Goal: Task Accomplishment & Management: Use online tool/utility

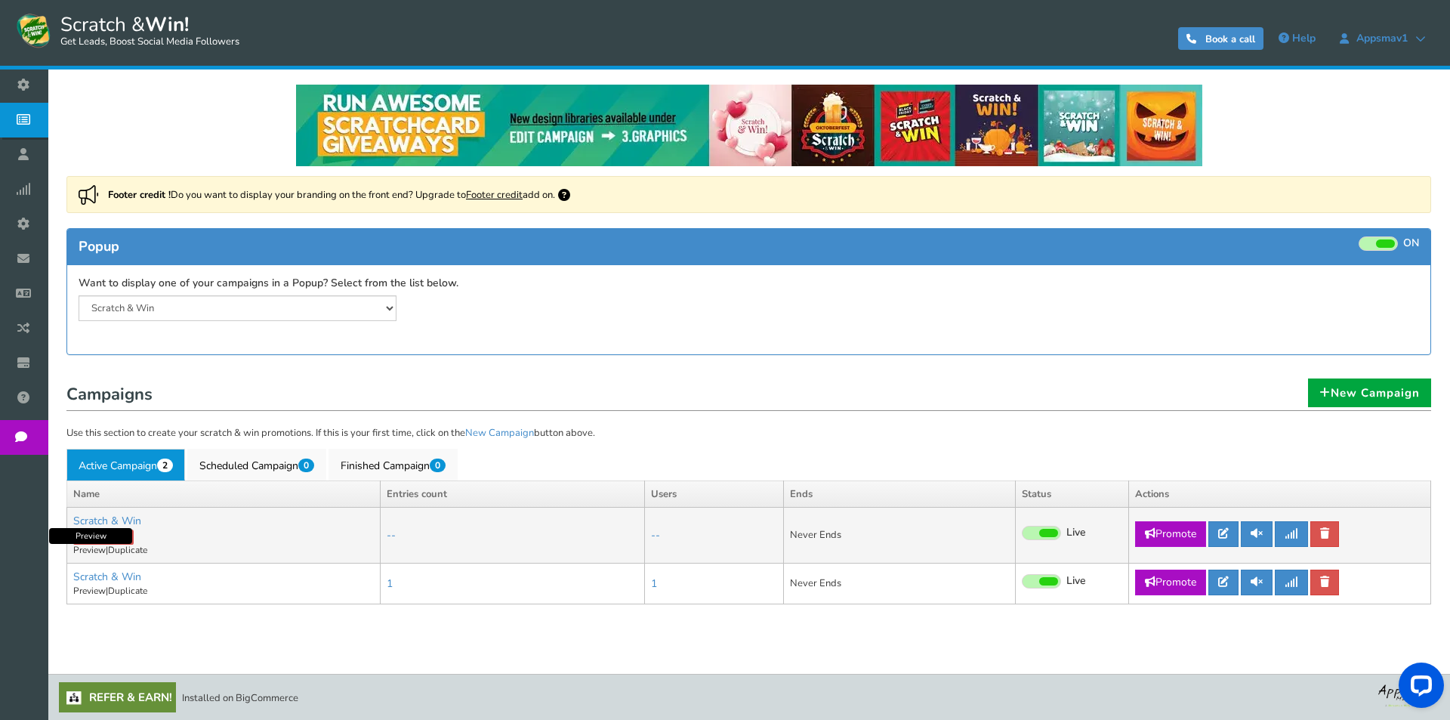
click at [89, 553] on link "Preview" at bounding box center [89, 550] width 32 height 12
click at [120, 522] on link "Scratch & Win" at bounding box center [107, 520] width 68 height 14
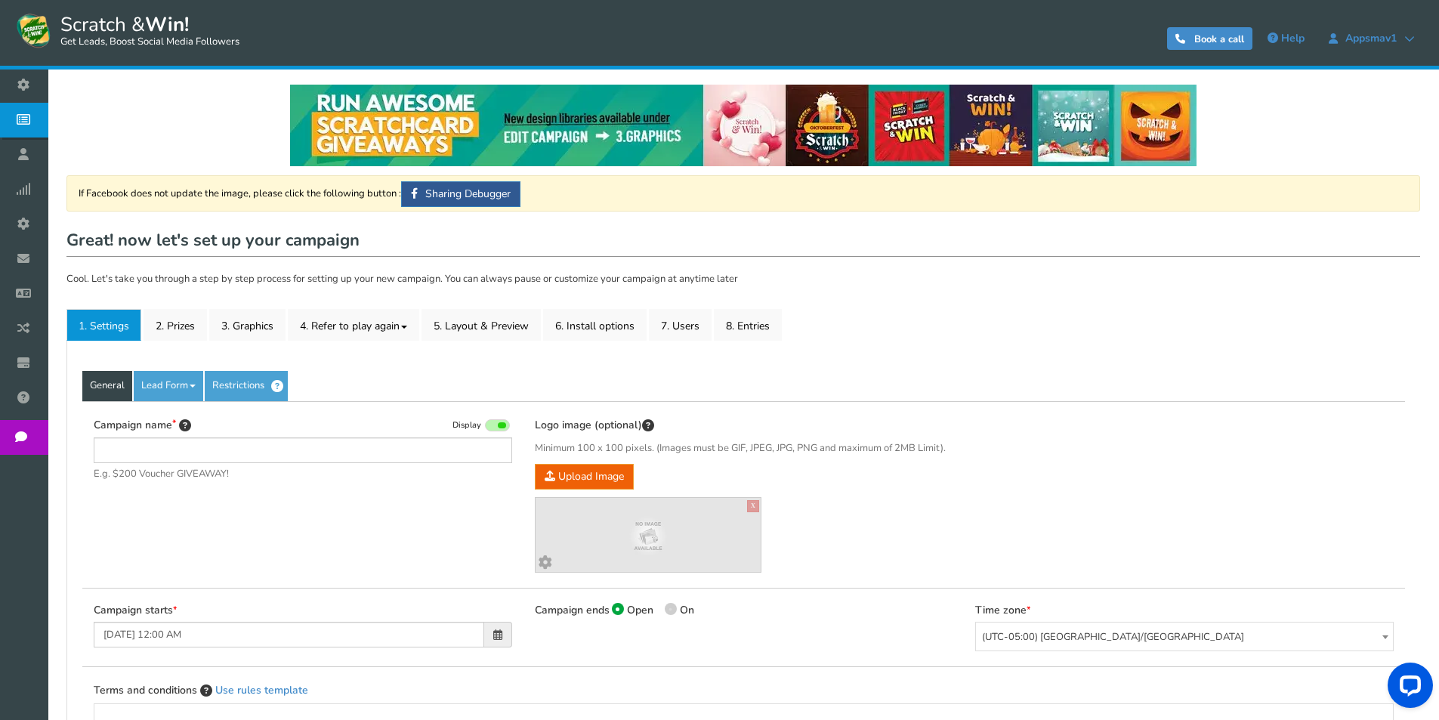
type input "Scratch & Win"
click at [179, 388] on link "Lead Form" at bounding box center [168, 386] width 69 height 30
click at [199, 380] on link "Lead Form" at bounding box center [168, 386] width 69 height 30
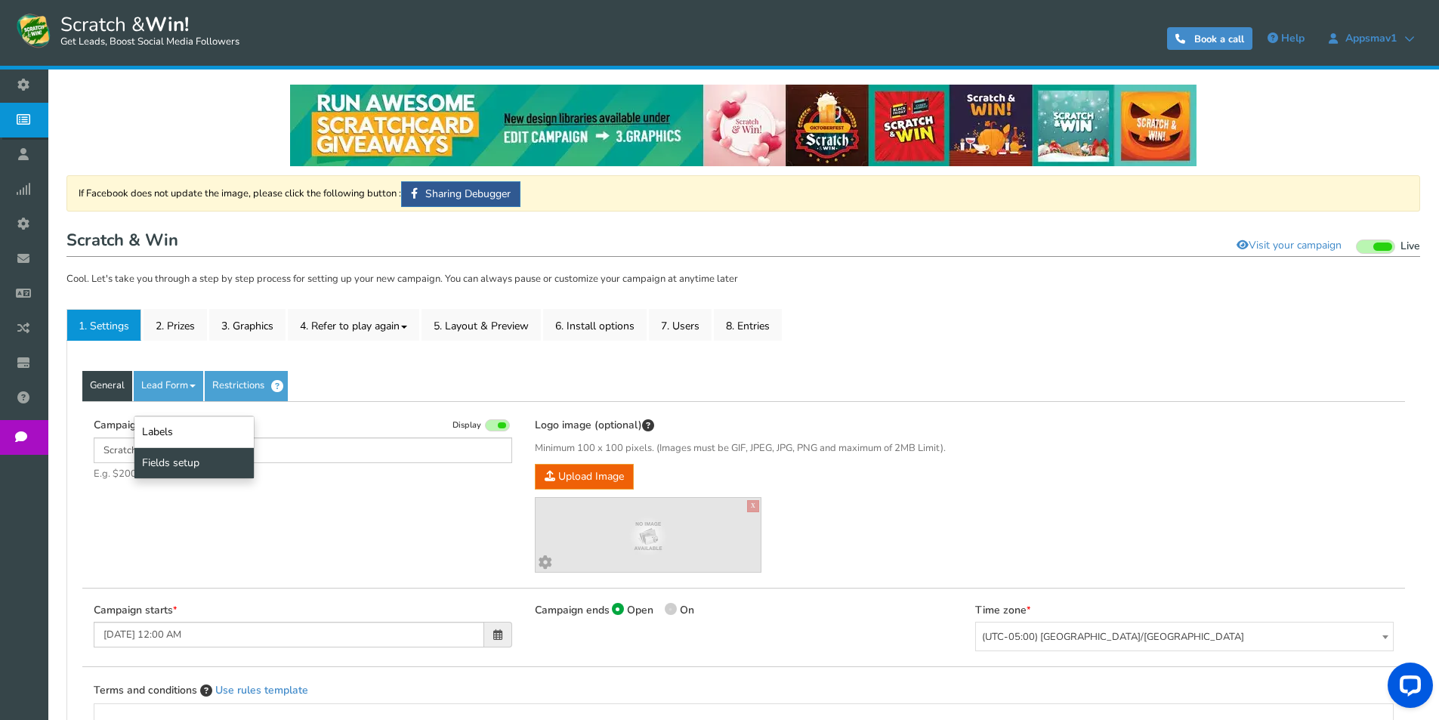
click at [197, 457] on link "Fields setup" at bounding box center [193, 462] width 119 height 31
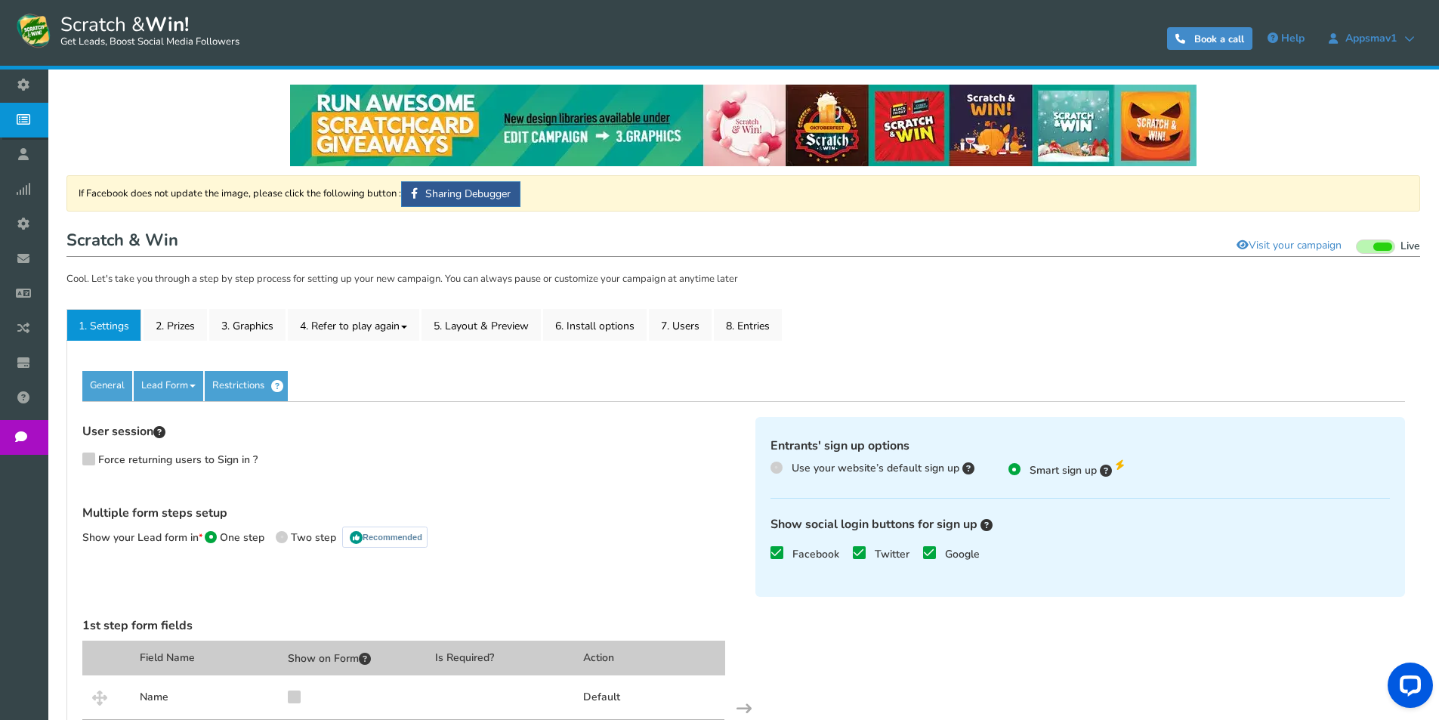
click at [868, 468] on span "Use your website’s default sign up" at bounding box center [875, 468] width 168 height 14
click at [780, 468] on input "Use your website’s default sign up" at bounding box center [775, 468] width 10 height 10
radio input "true"
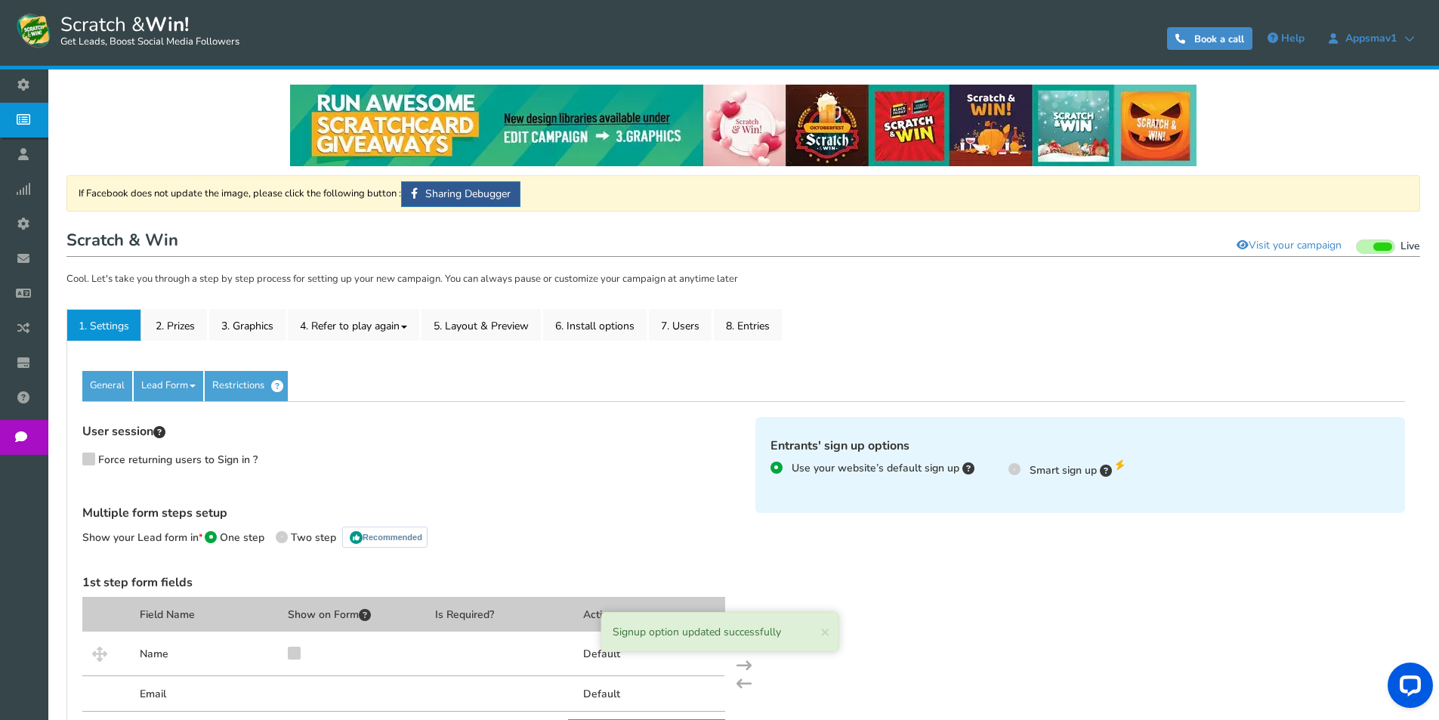
click at [1039, 473] on span "Smart sign up" at bounding box center [1062, 470] width 67 height 14
click at [1018, 473] on input "Smart sign up" at bounding box center [1013, 468] width 10 height 10
radio input "true"
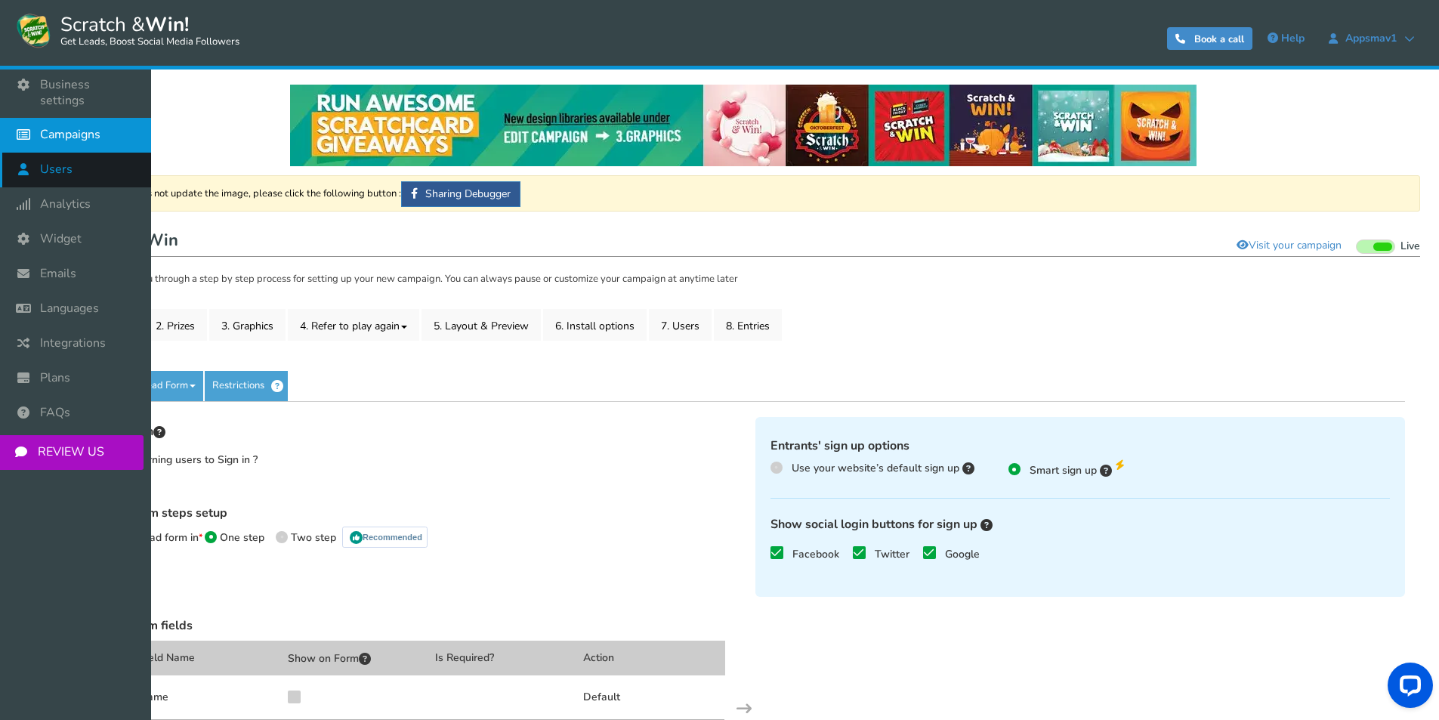
click at [71, 162] on span "Users" at bounding box center [56, 170] width 32 height 16
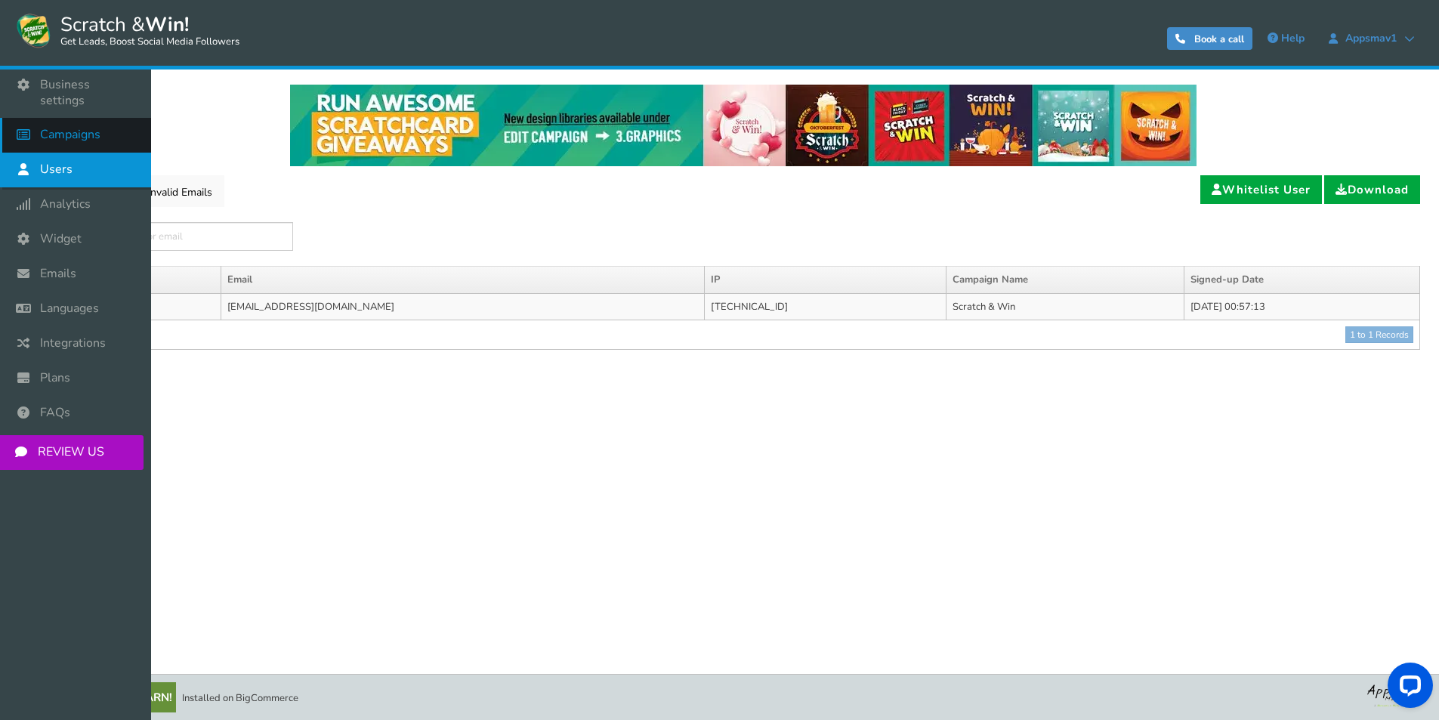
click at [17, 118] on icon at bounding box center [27, 134] width 29 height 33
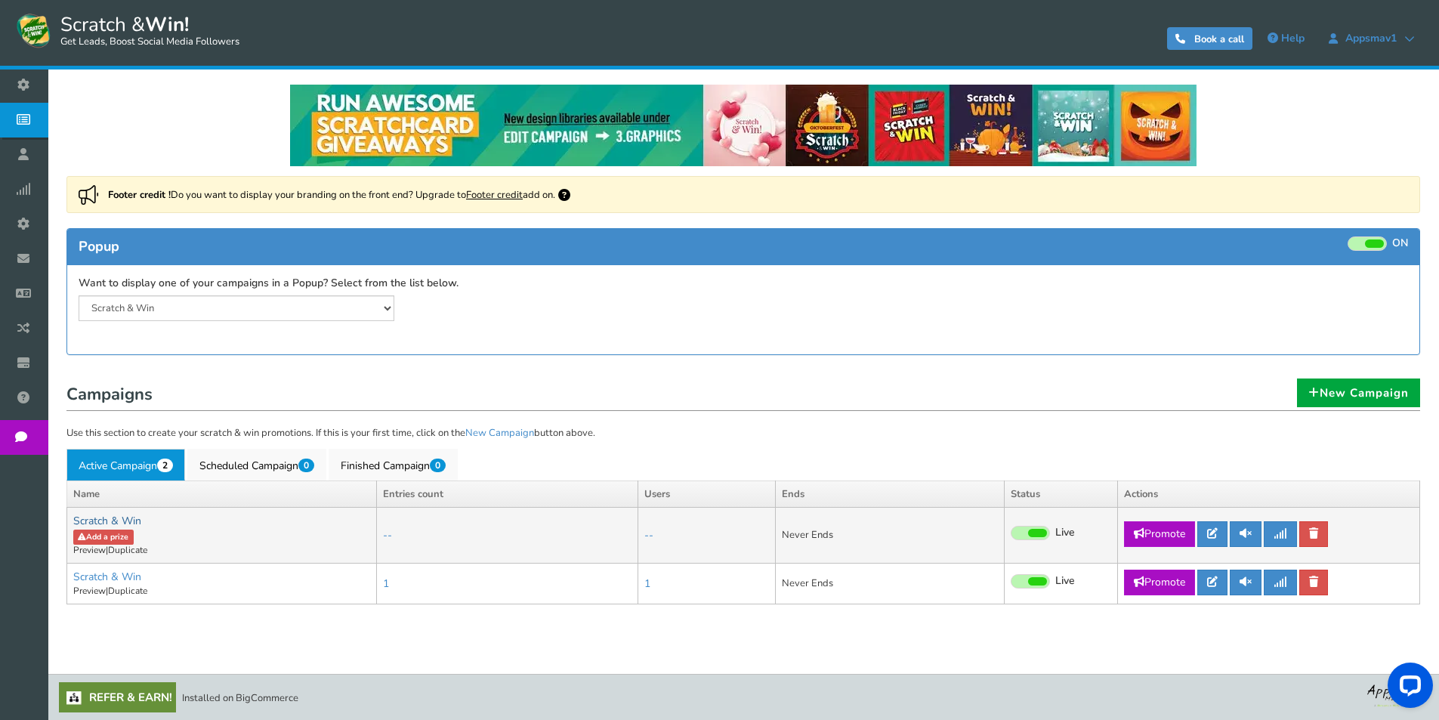
click at [116, 523] on link "Scratch & Win" at bounding box center [107, 520] width 68 height 14
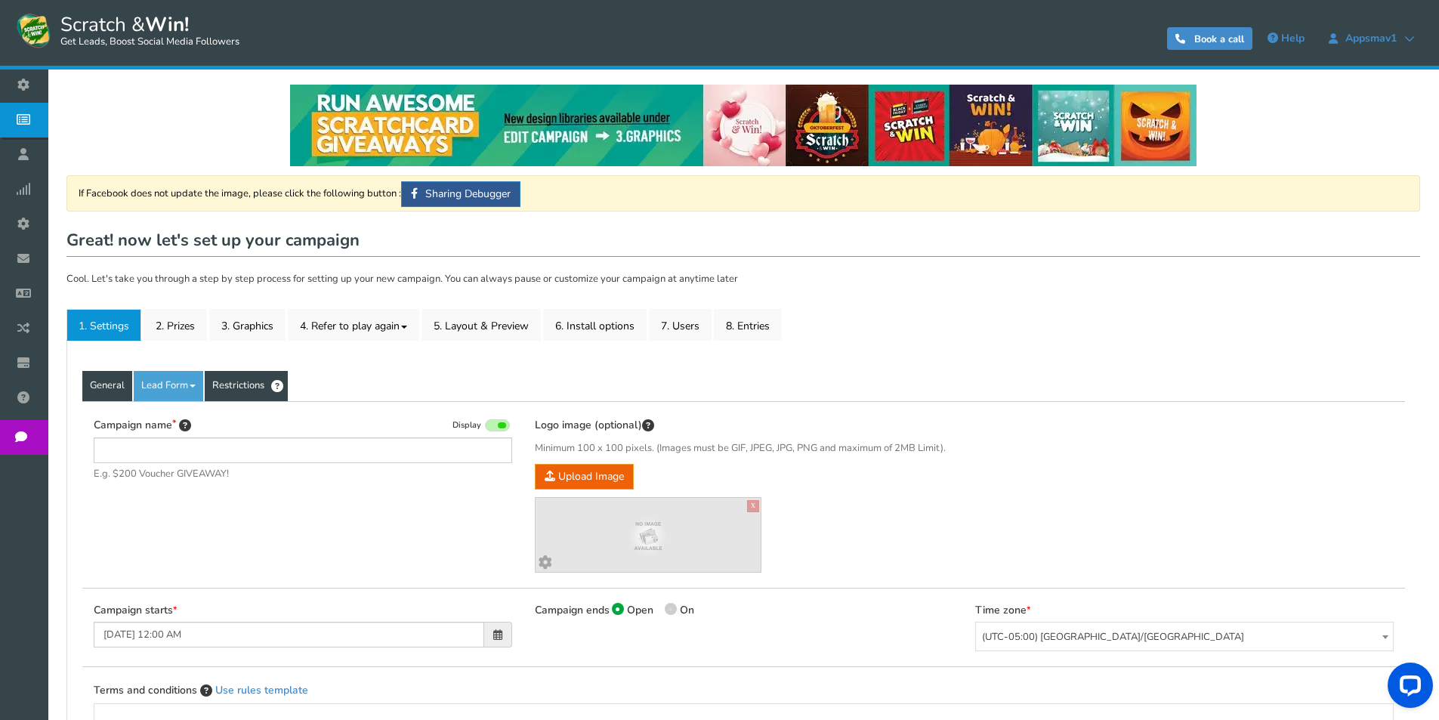
type input "Scratch & Win"
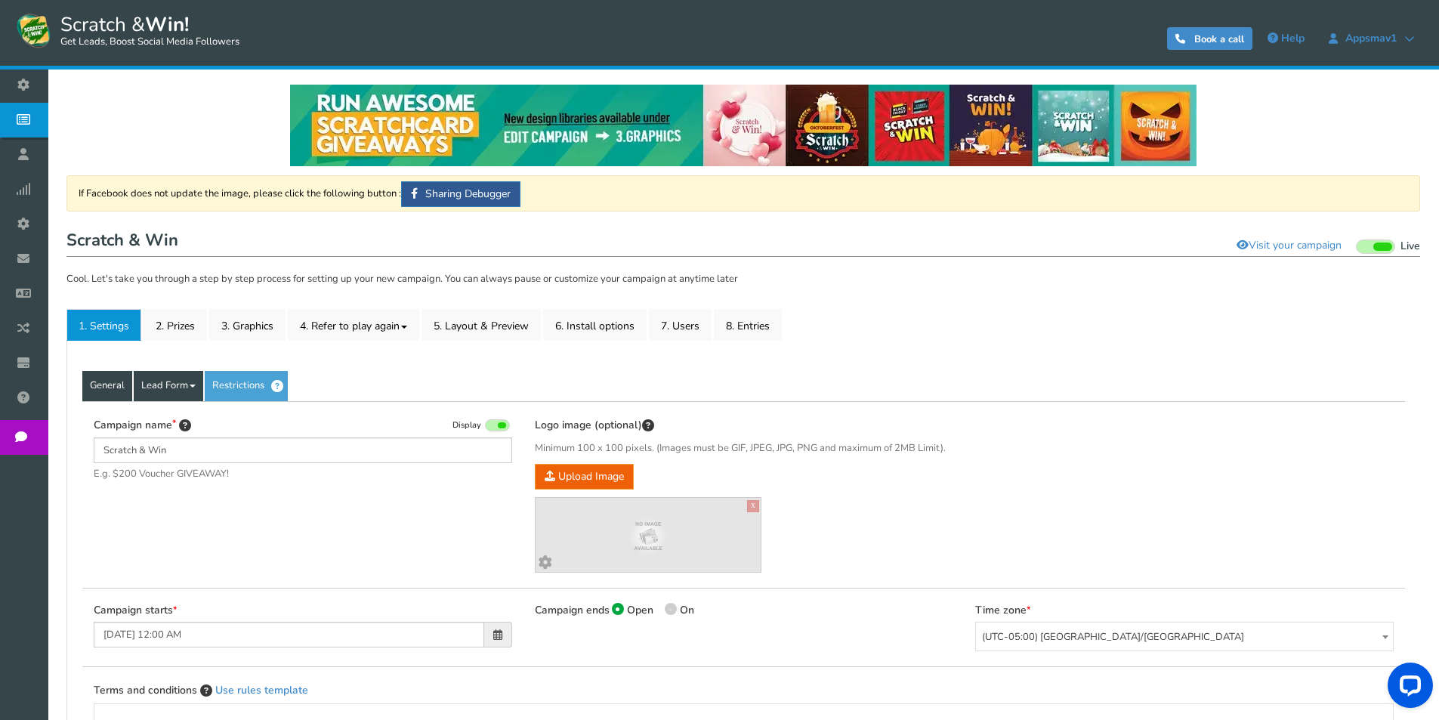
click at [179, 386] on link "Lead Form" at bounding box center [168, 386] width 69 height 30
click at [179, 427] on link "Labels" at bounding box center [193, 431] width 119 height 31
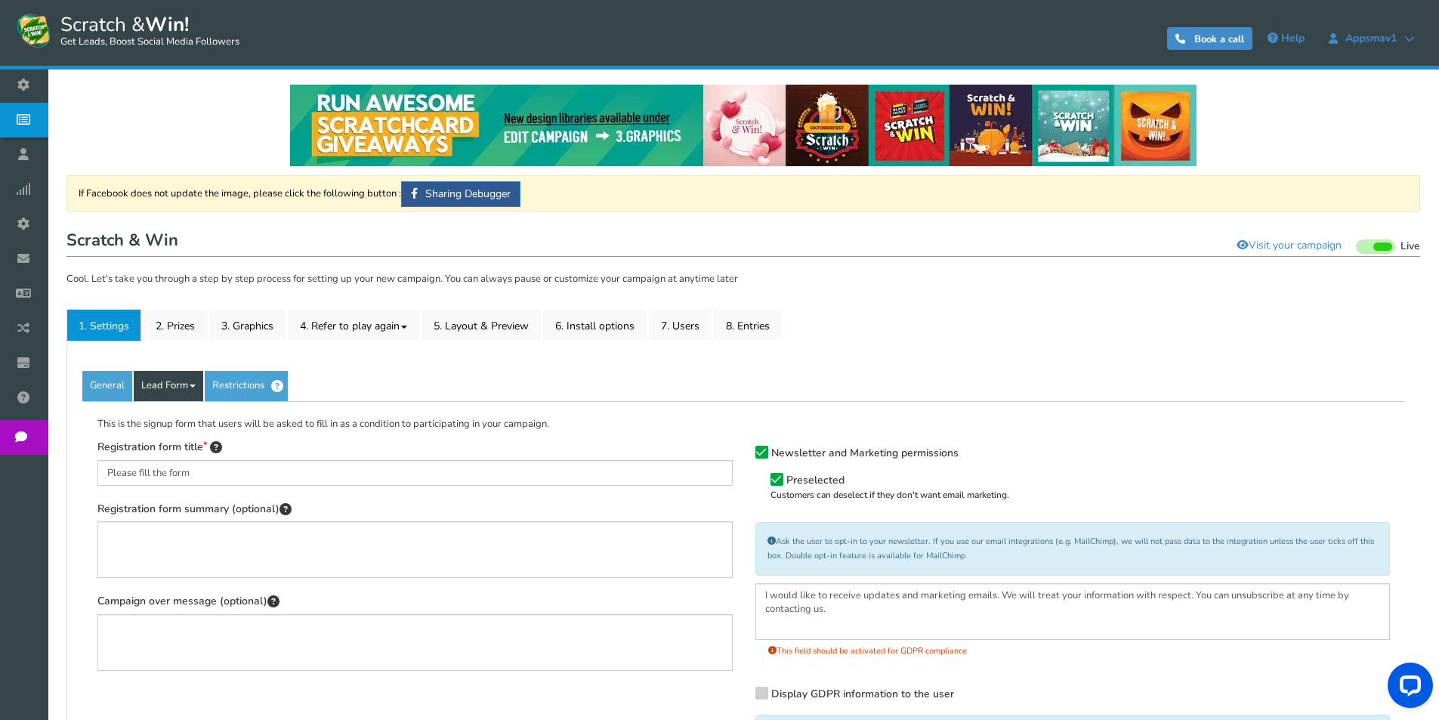
click at [174, 377] on link "Lead Form" at bounding box center [168, 386] width 69 height 30
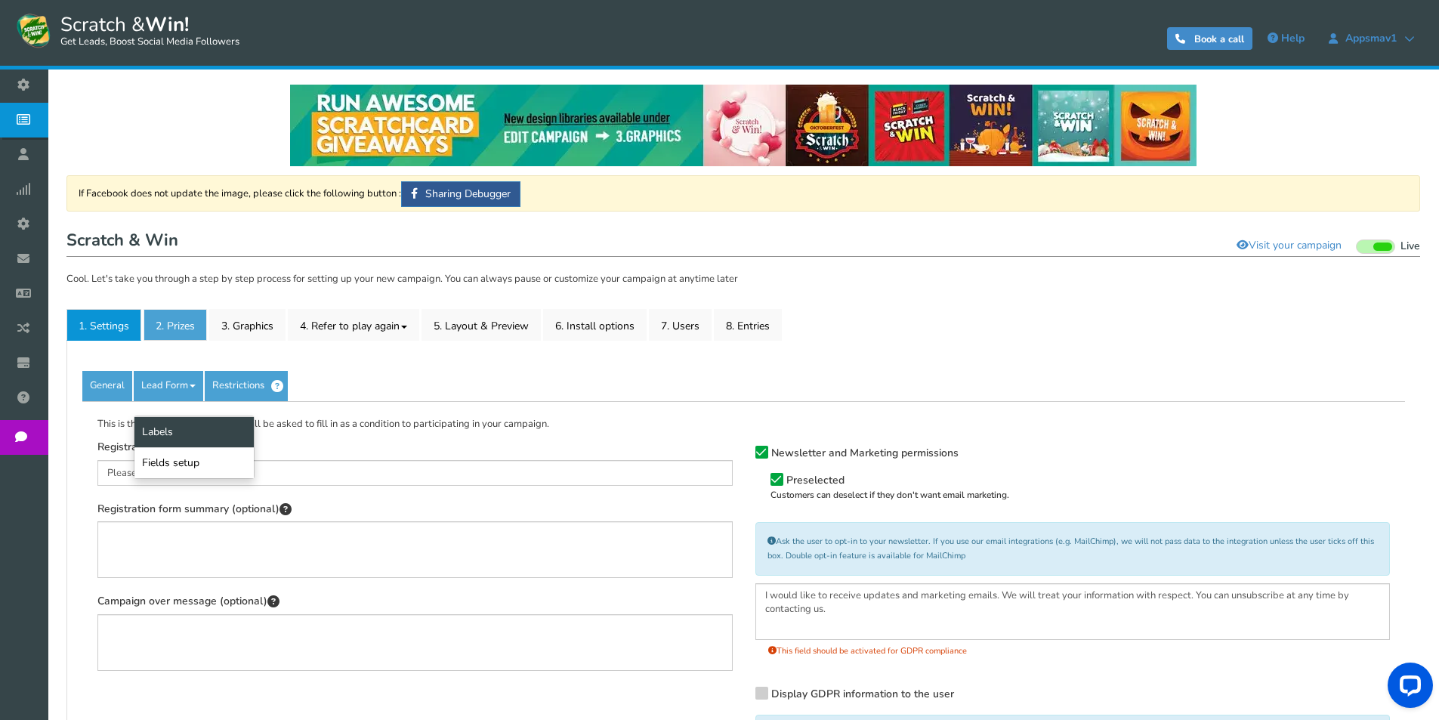
click at [174, 327] on link "2. Prizes" at bounding box center [174, 325] width 63 height 32
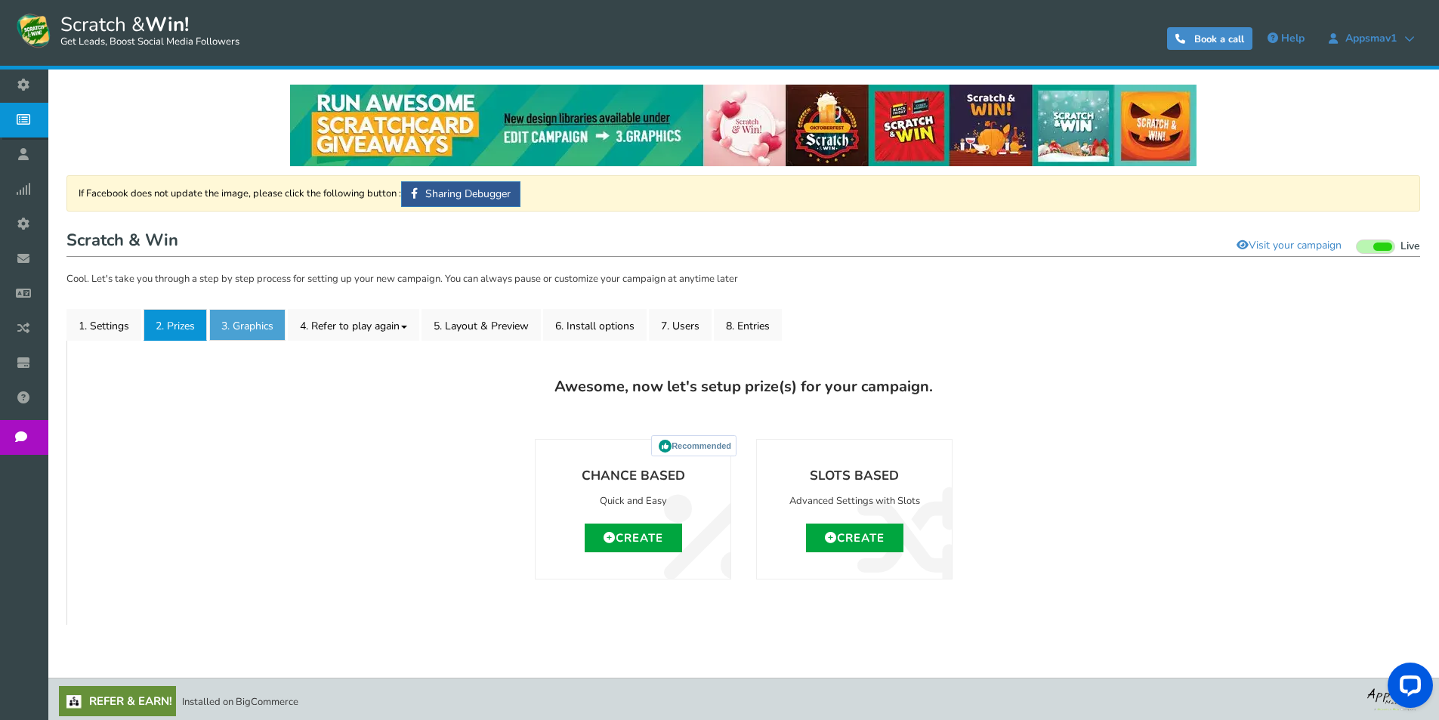
click at [251, 319] on link "3. Graphics" at bounding box center [247, 325] width 76 height 32
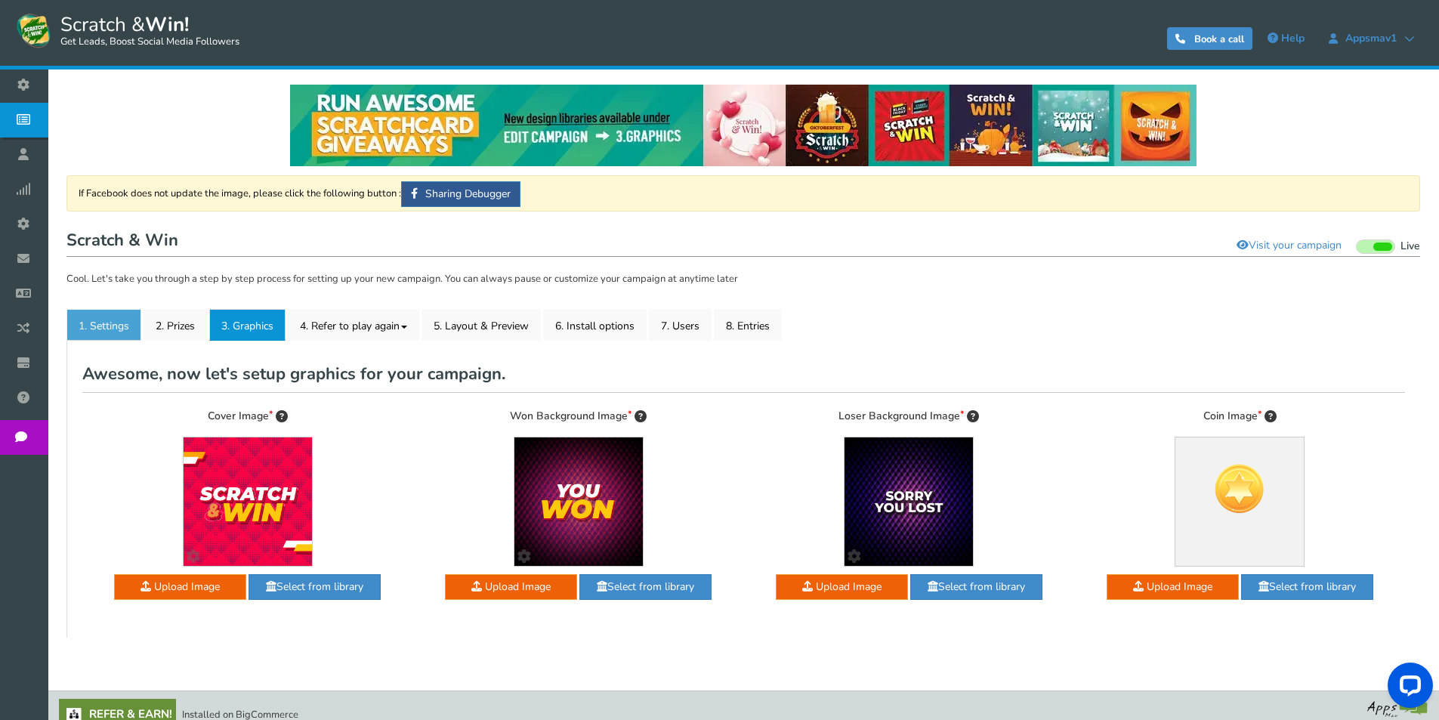
click at [92, 320] on link "1. Settings" at bounding box center [103, 325] width 75 height 32
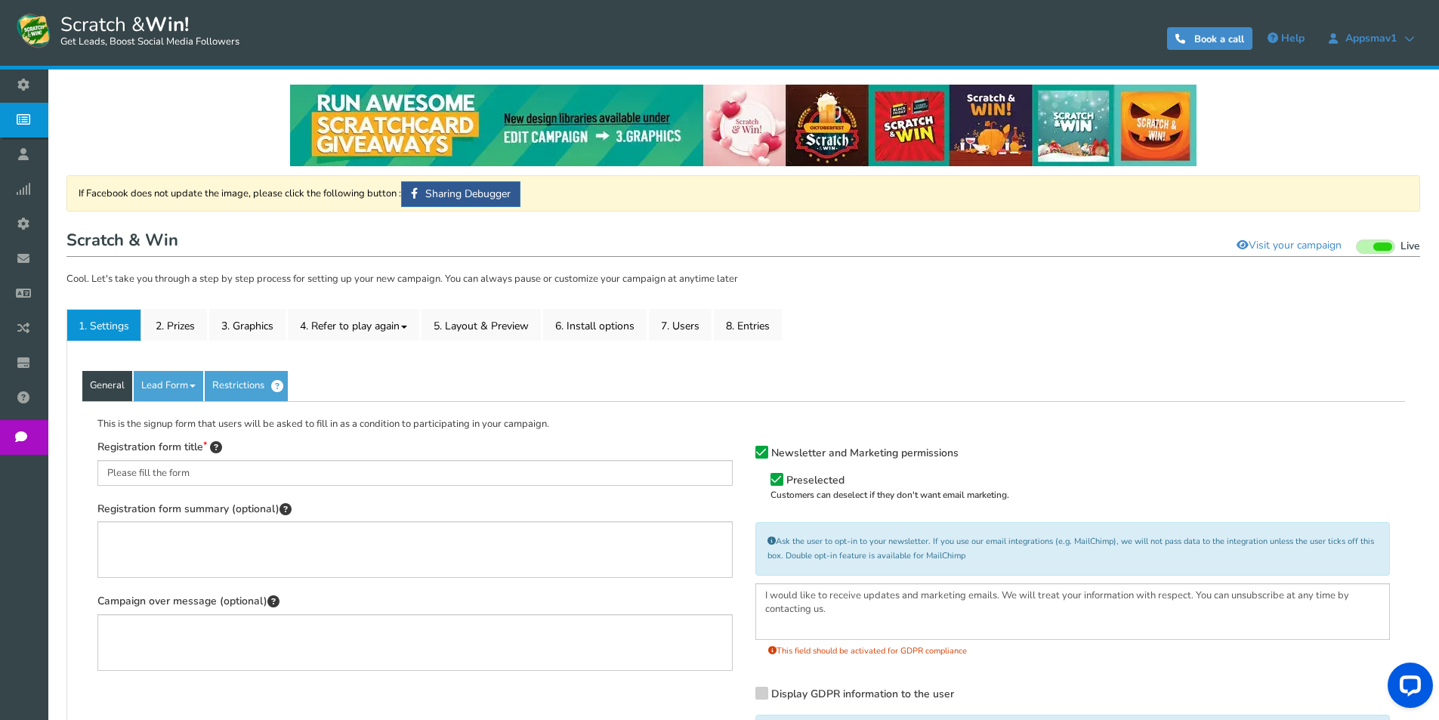
click at [112, 393] on link "General" at bounding box center [107, 386] width 50 height 30
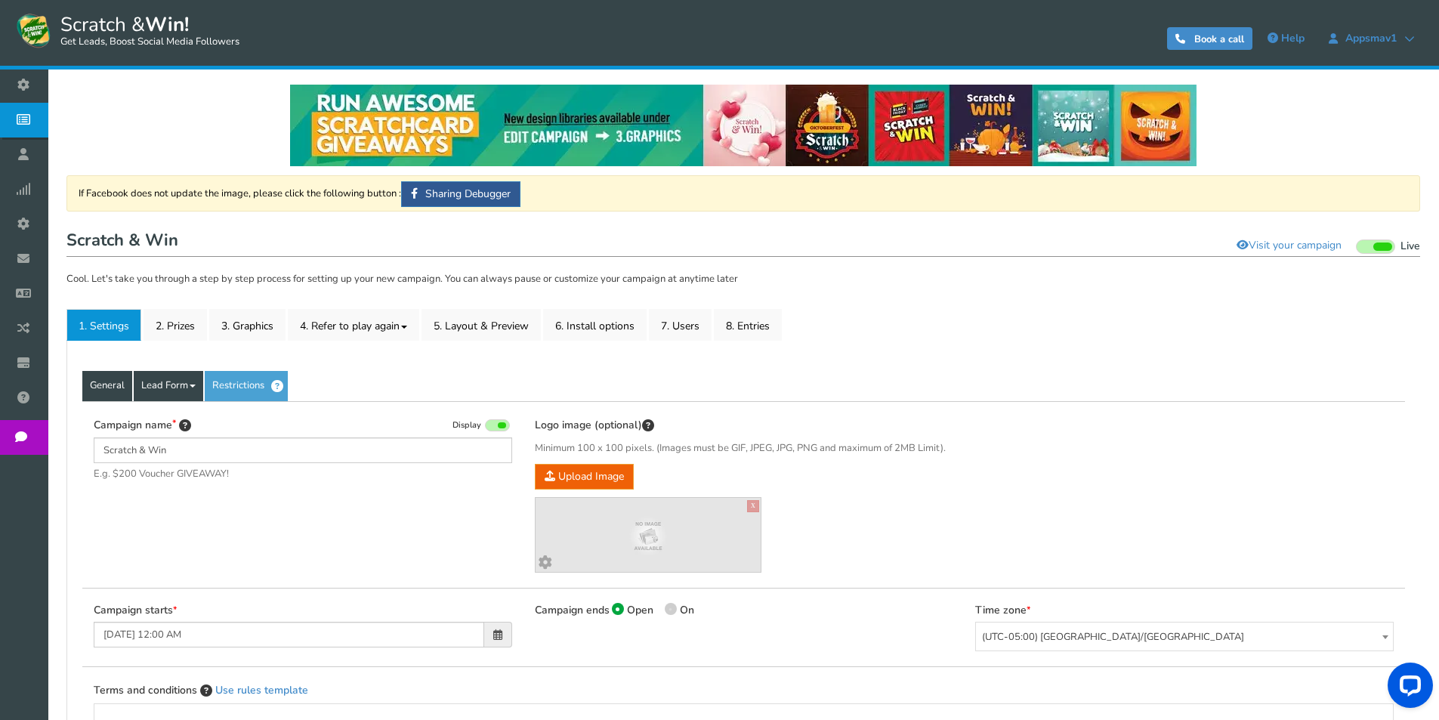
click at [180, 381] on link "Lead Form" at bounding box center [168, 386] width 69 height 30
click at [190, 433] on link "Labels" at bounding box center [193, 431] width 119 height 31
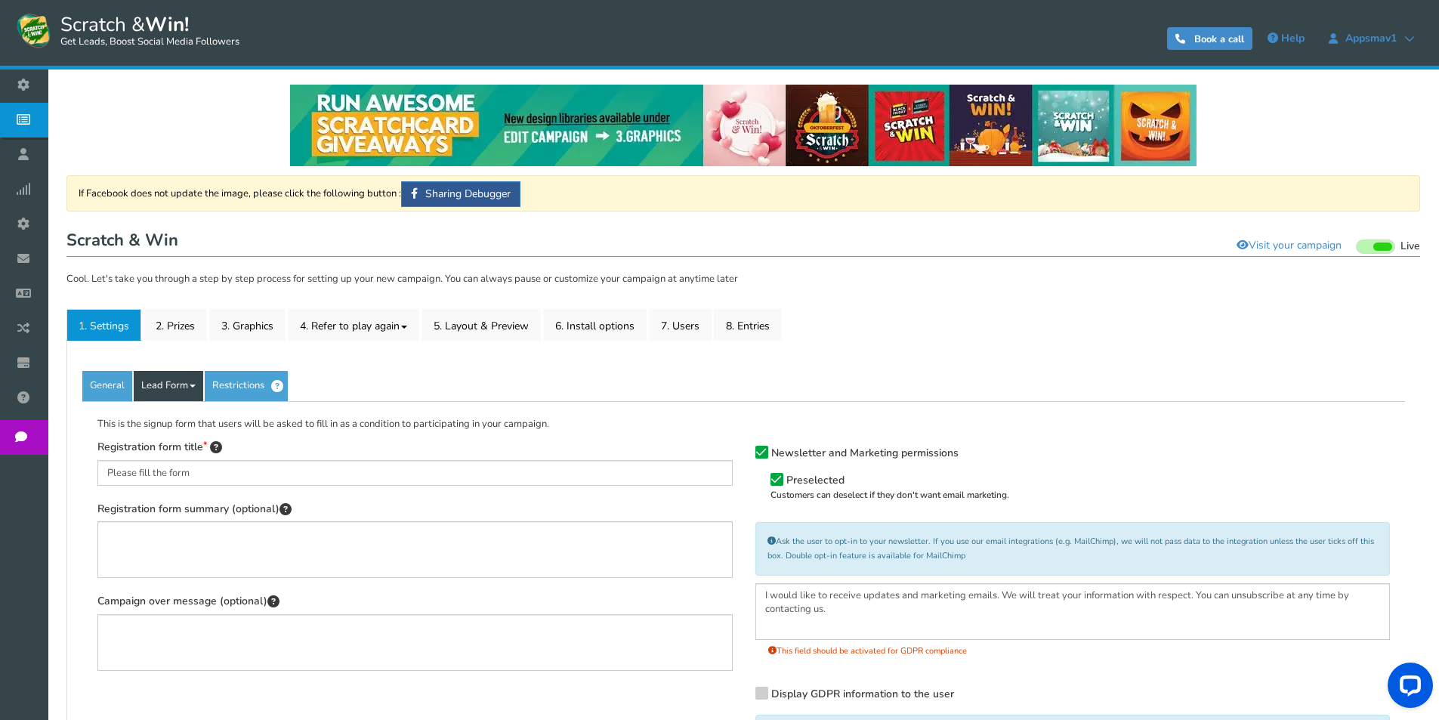
click at [193, 375] on link "Lead Form" at bounding box center [168, 386] width 69 height 30
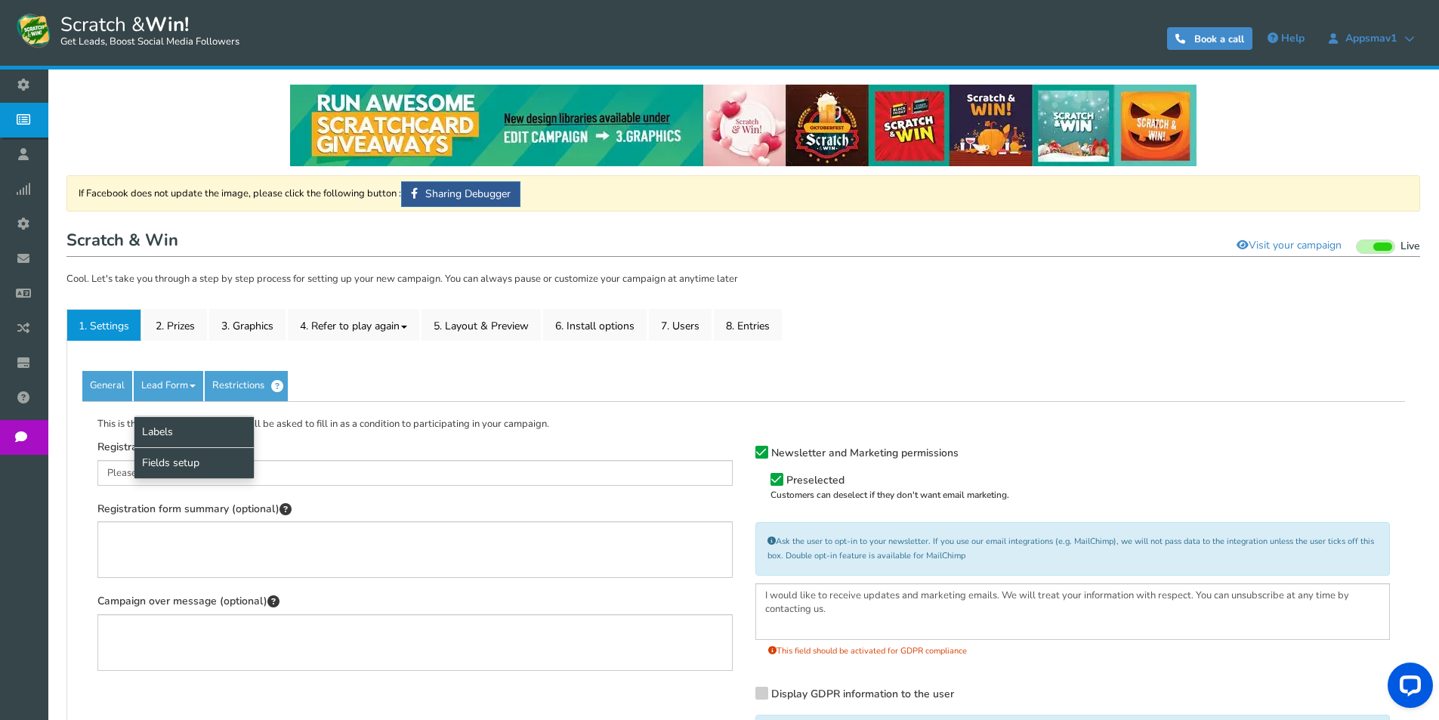
click at [200, 456] on link "Fields setup" at bounding box center [193, 462] width 119 height 31
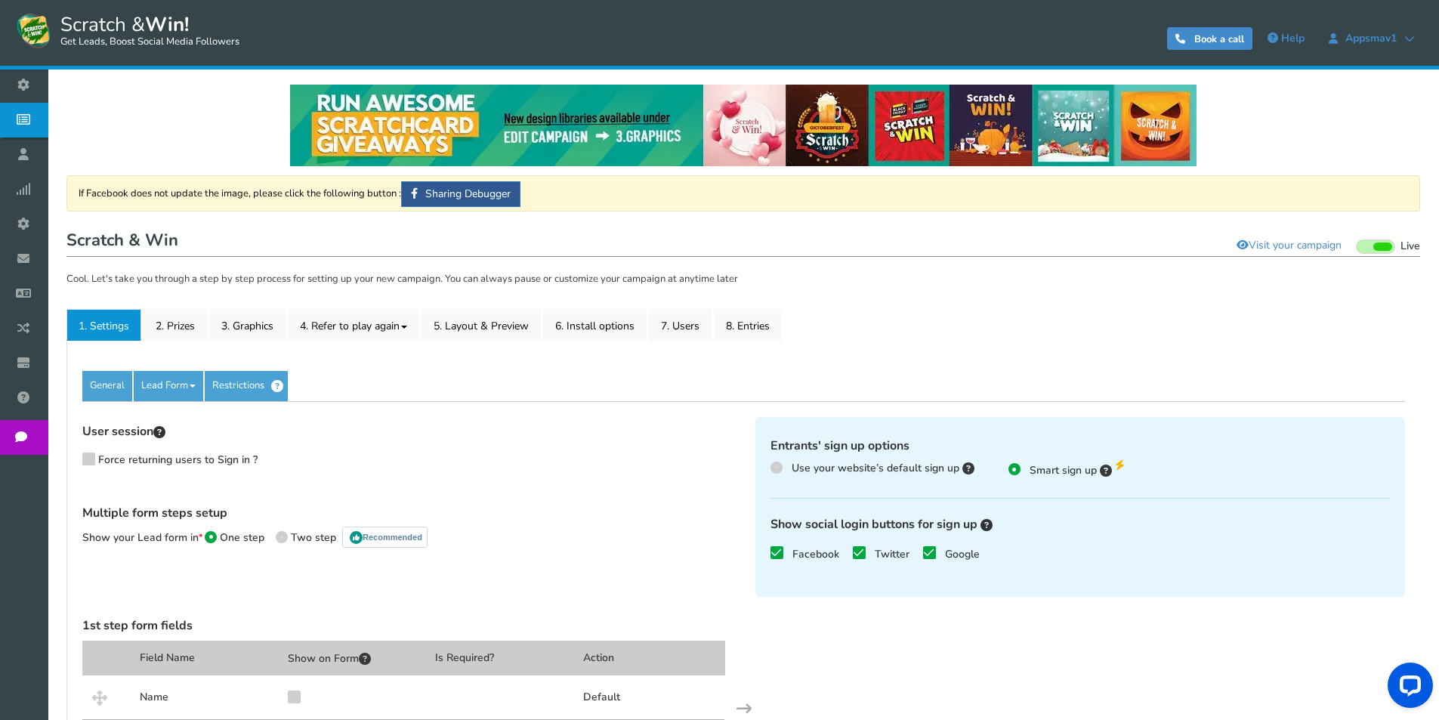
click at [858, 476] on div "Use your website’s default sign up" at bounding box center [876, 470] width 213 height 21
click at [866, 471] on span "Use your website’s default sign up" at bounding box center [875, 468] width 168 height 14
click at [780, 471] on input "Use your website’s default sign up" at bounding box center [775, 468] width 10 height 10
radio input "true"
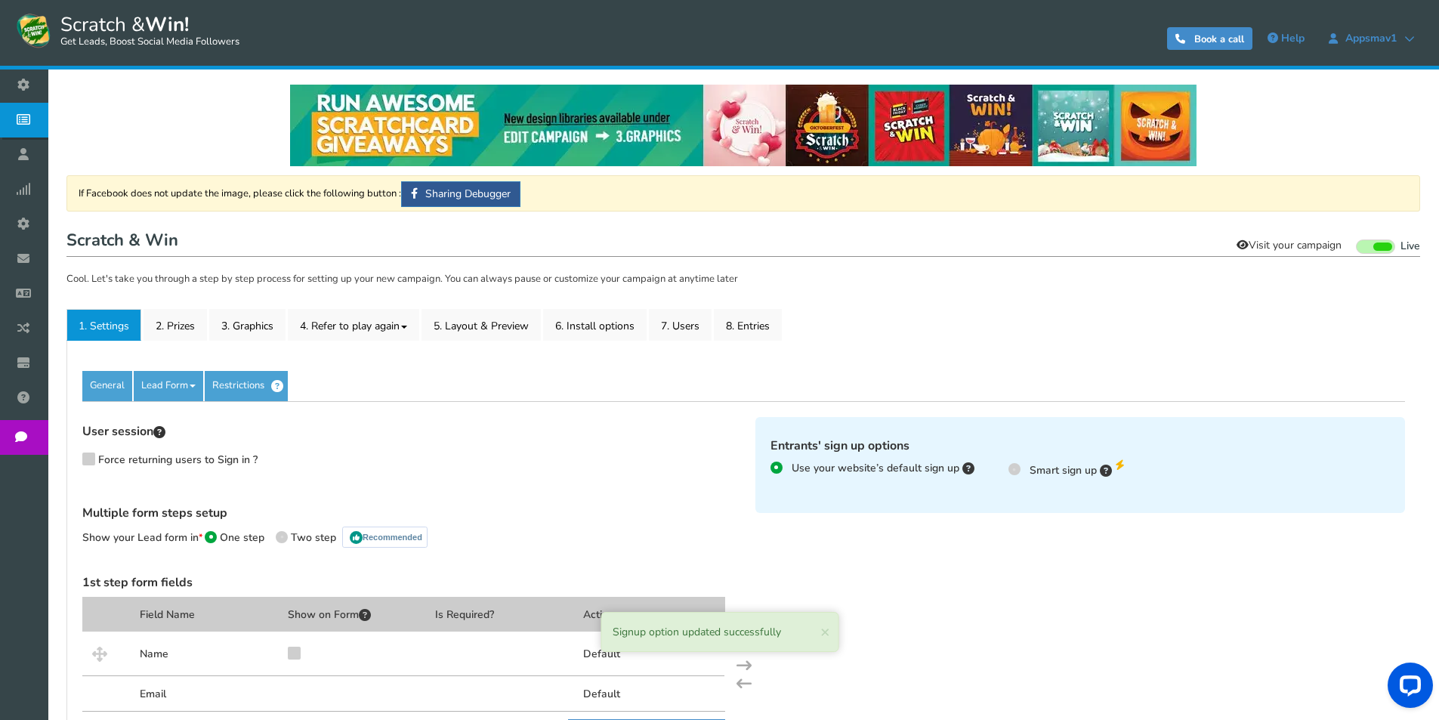
click at [1308, 251] on link "Visit your campaign" at bounding box center [1288, 246] width 125 height 26
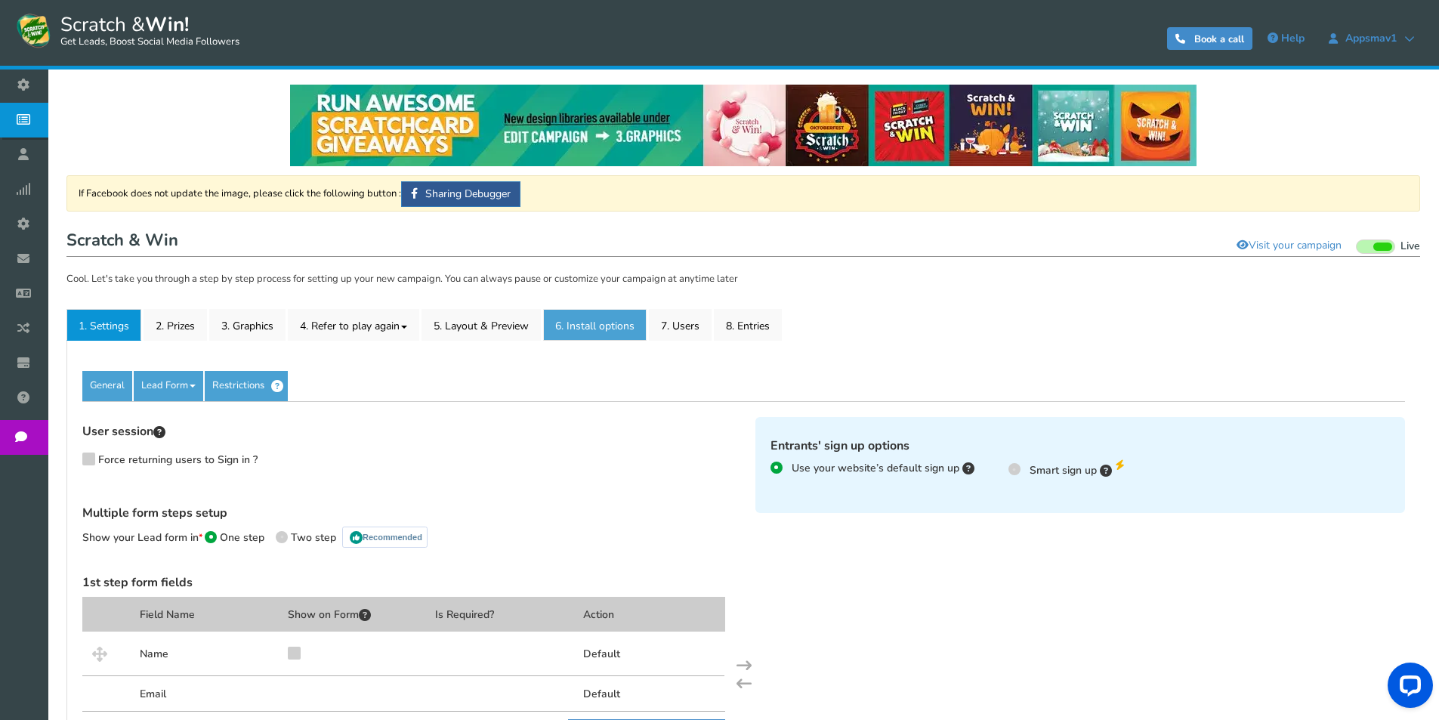
click at [633, 323] on link "6. Install options New" at bounding box center [594, 325] width 103 height 32
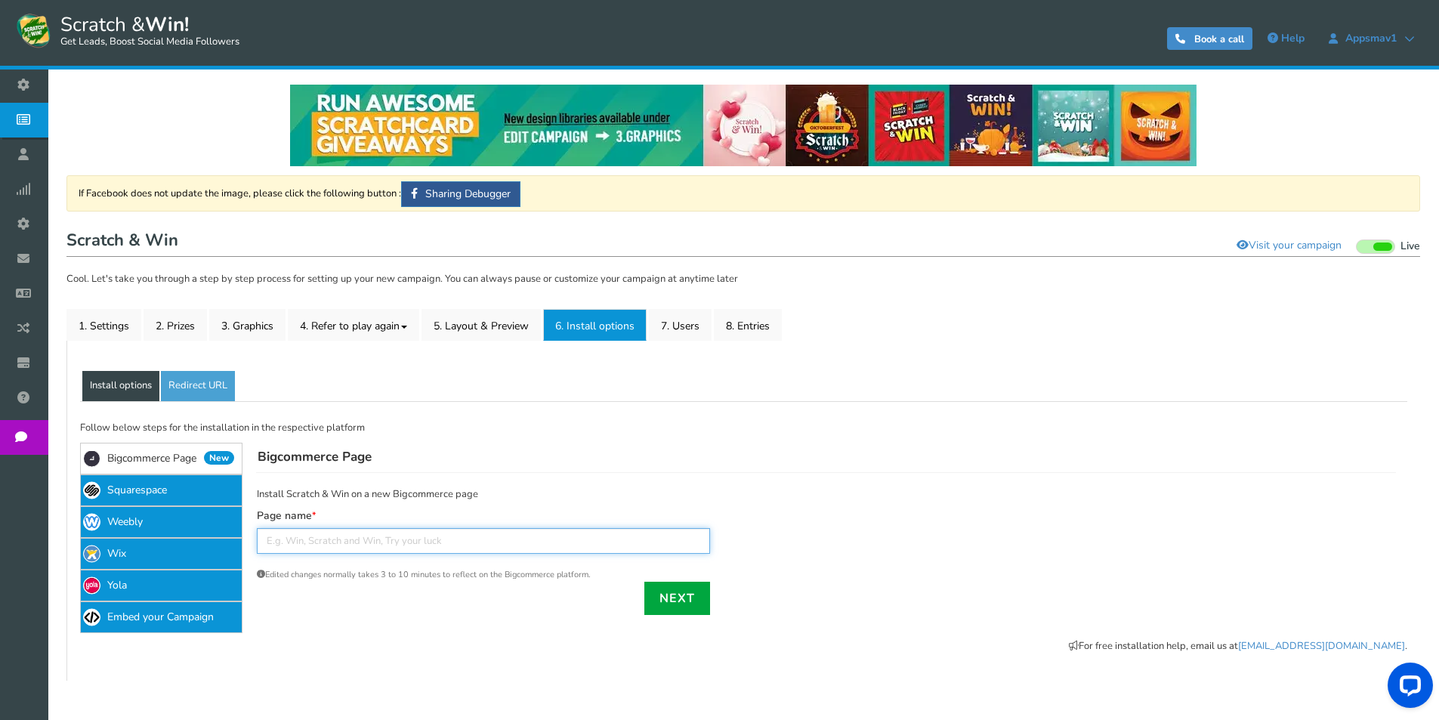
click at [465, 554] on input "text" at bounding box center [483, 541] width 453 height 26
click at [668, 595] on link "Next" at bounding box center [677, 597] width 66 height 33
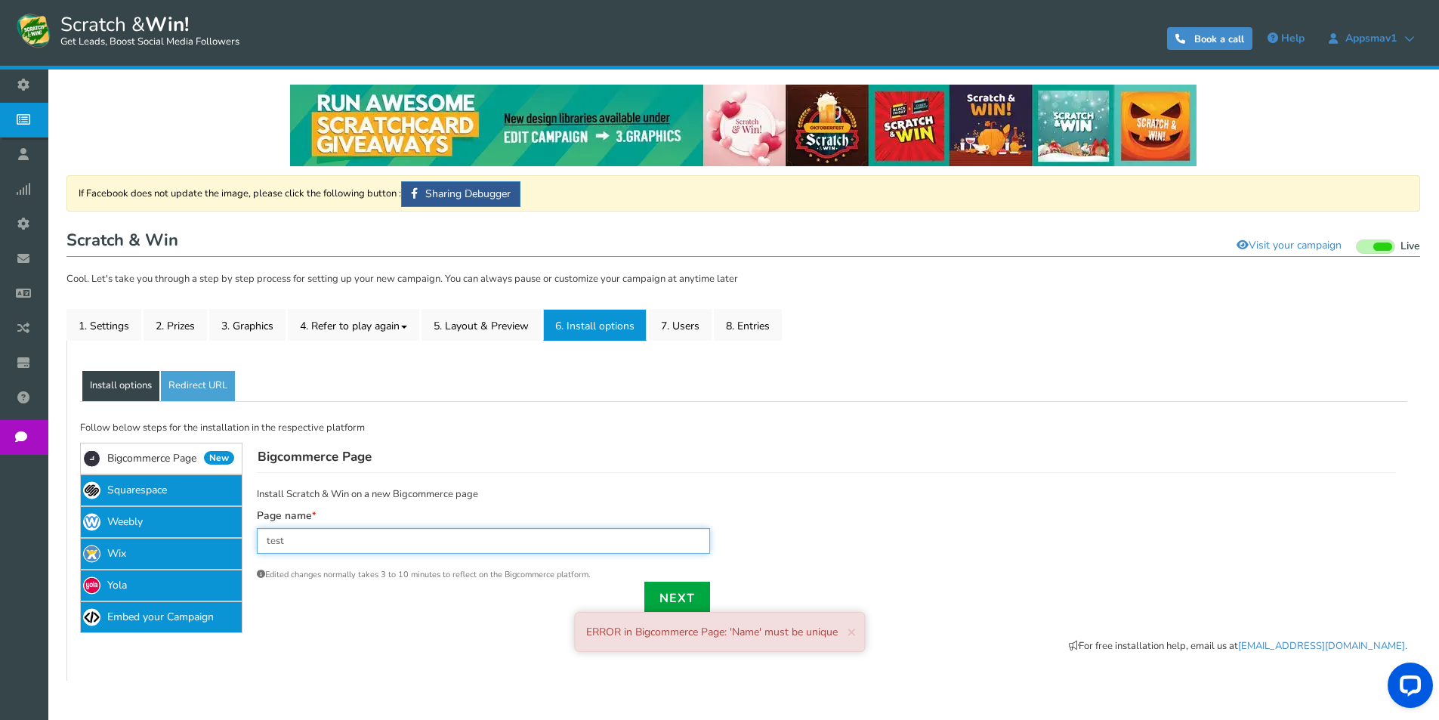
click at [437, 538] on input "test" at bounding box center [483, 541] width 453 height 26
type input "test1242"
drag, startPoint x: 667, startPoint y: 586, endPoint x: 699, endPoint y: 575, distance: 34.1
click at [668, 587] on link "Next" at bounding box center [677, 597] width 66 height 33
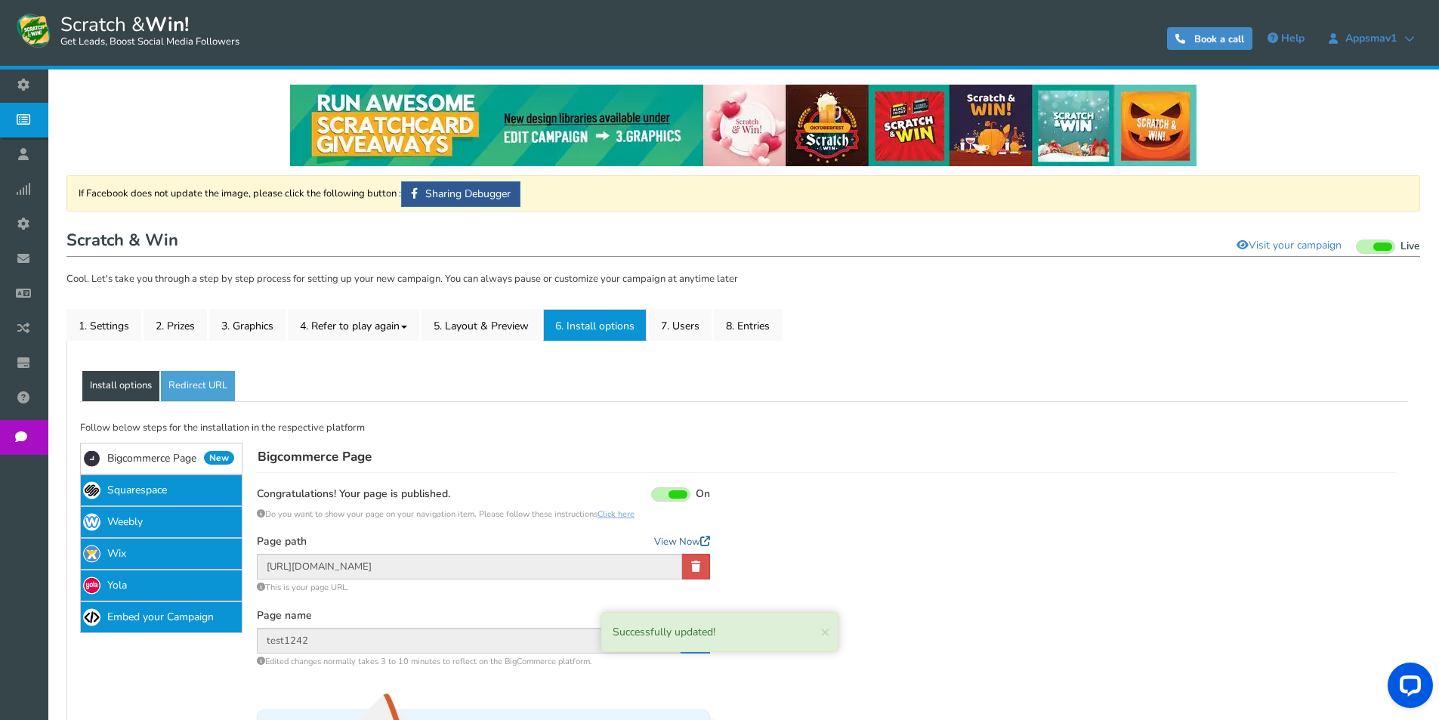
click at [676, 538] on link "View Now" at bounding box center [682, 542] width 56 height 15
click at [706, 566] on link at bounding box center [696, 567] width 28 height 26
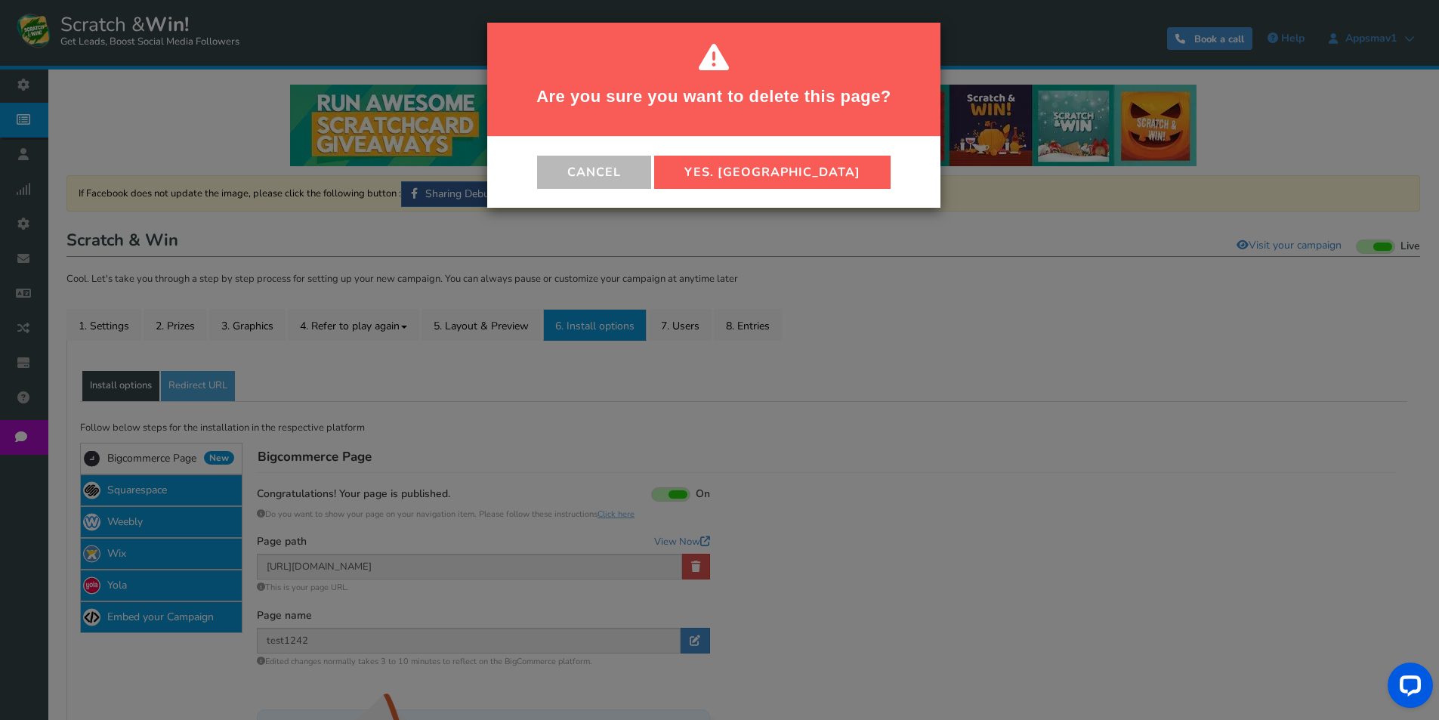
click at [733, 180] on button "Yes. [GEOGRAPHIC_DATA]" at bounding box center [772, 172] width 236 height 33
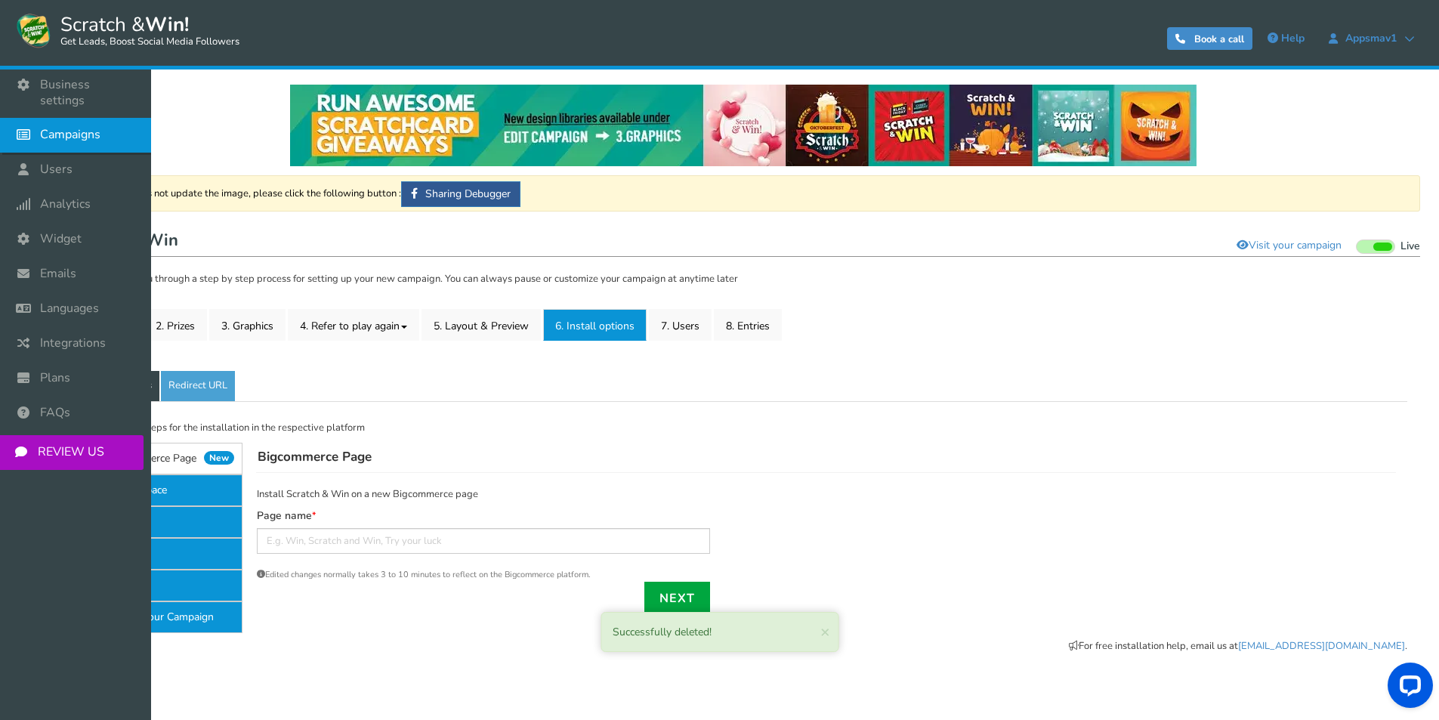
click at [78, 127] on span "Campaigns" at bounding box center [70, 135] width 60 height 16
